Goal: Task Accomplishment & Management: Manage account settings

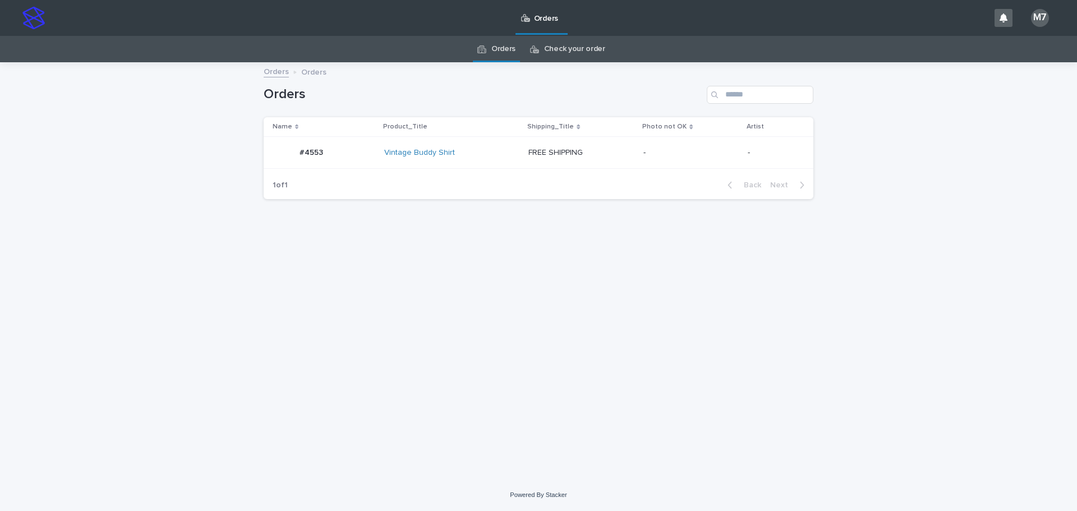
click at [502, 150] on div "Vintage Buddy Shirt" at bounding box center [452, 153] width 136 height 10
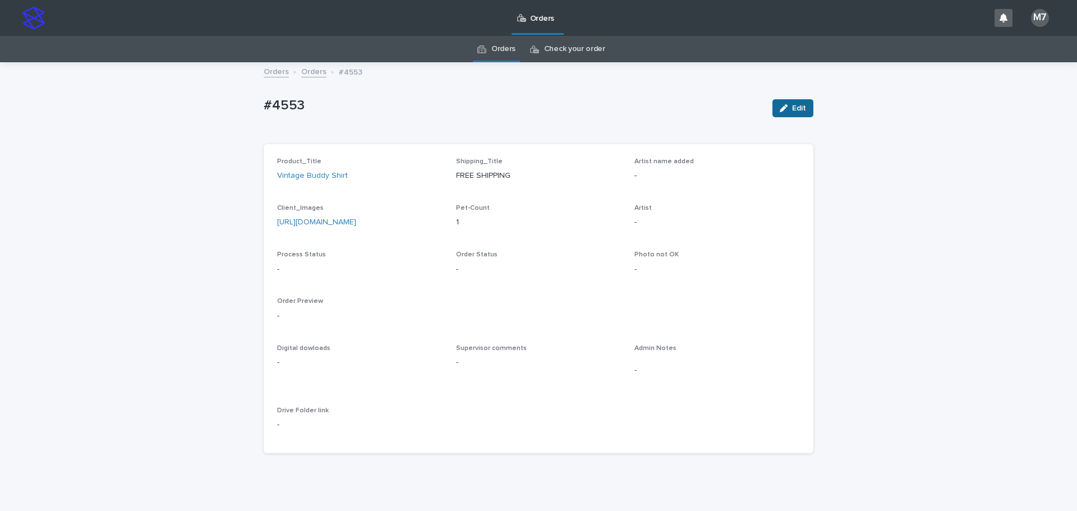
click at [792, 104] on span "Edit" at bounding box center [799, 108] width 14 height 8
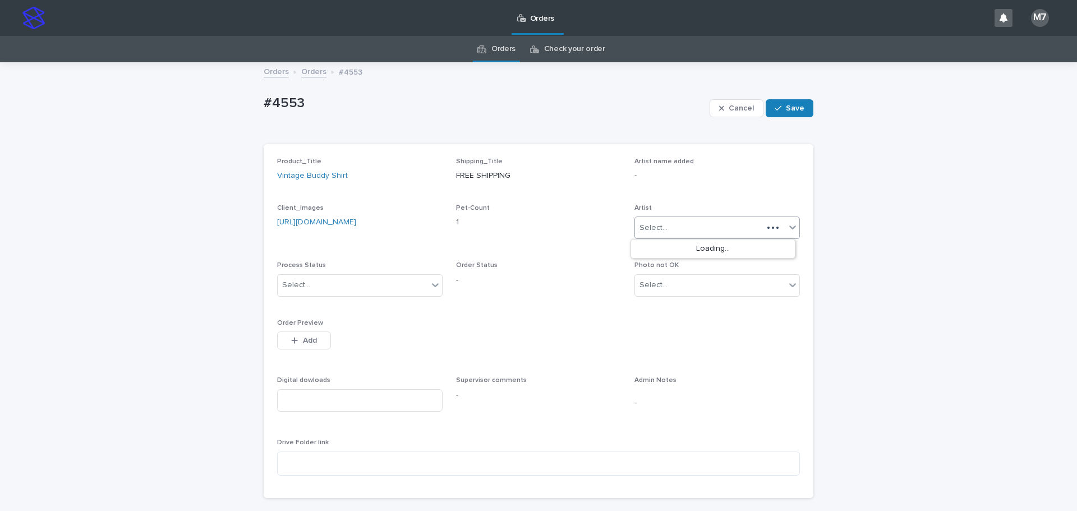
click at [658, 231] on div "Select..." at bounding box center [654, 228] width 28 height 12
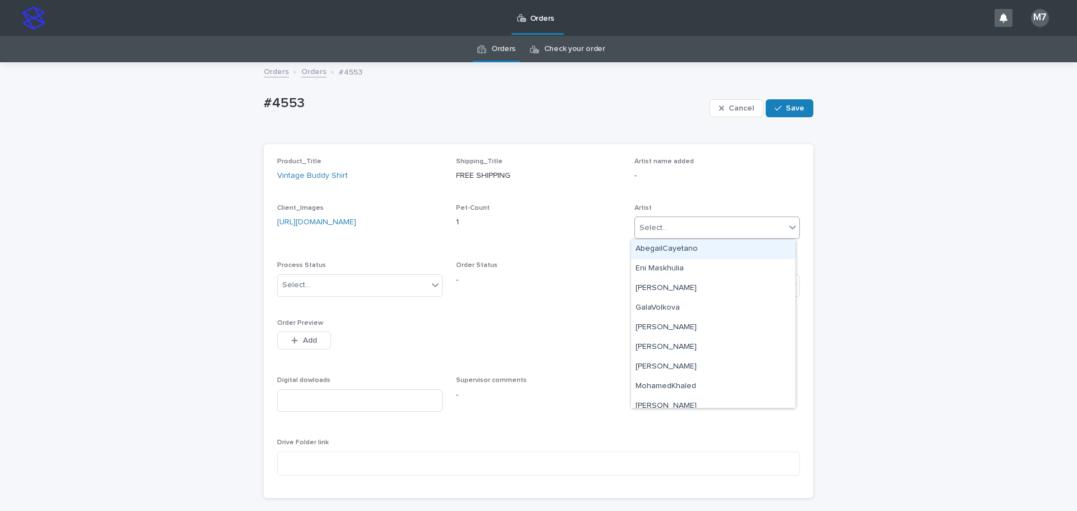
type input "*"
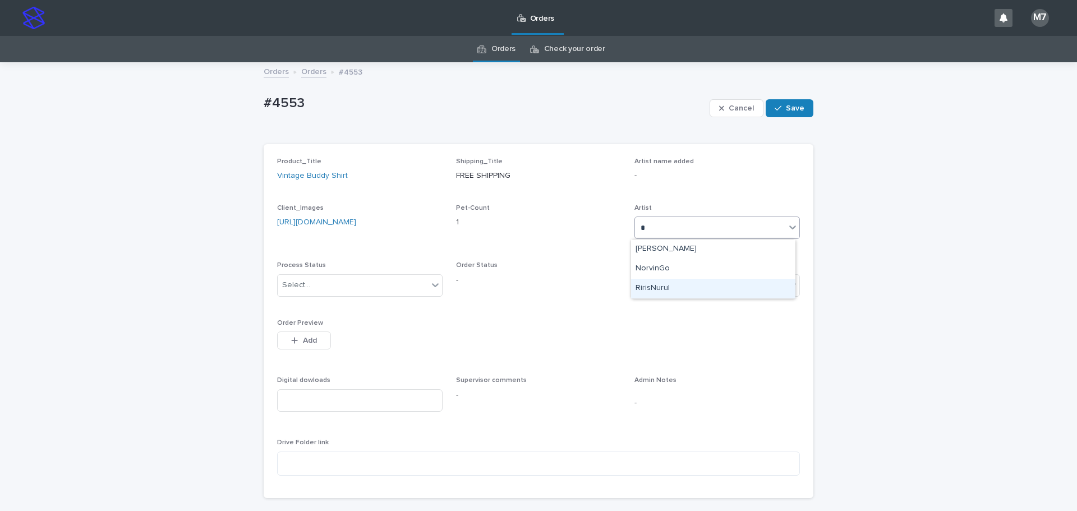
click at [668, 284] on div "RirisNurul" at bounding box center [713, 289] width 164 height 20
click at [775, 112] on icon "button" at bounding box center [778, 108] width 7 height 8
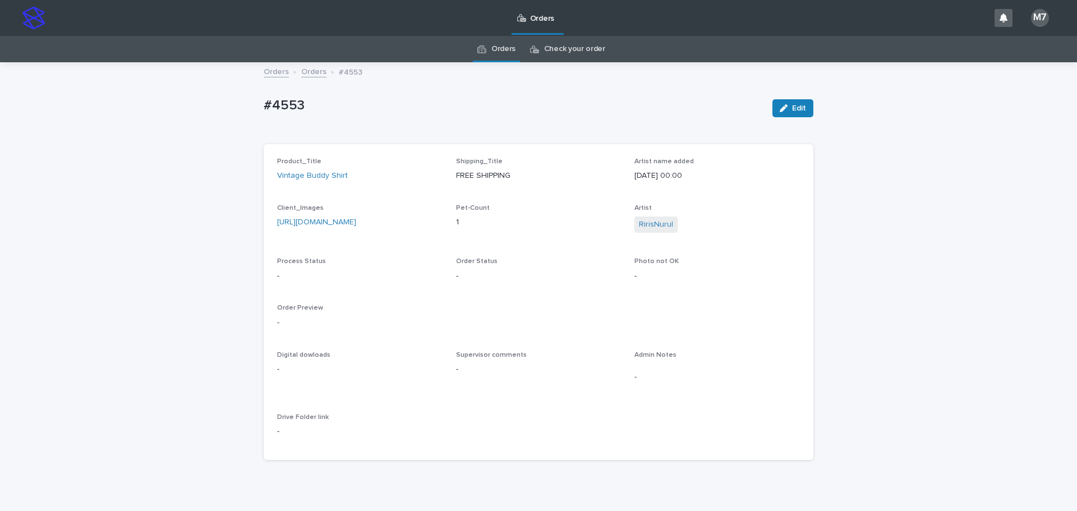
click at [301, 74] on link "Orders" at bounding box center [313, 71] width 25 height 13
